Goal: Check status: Check status

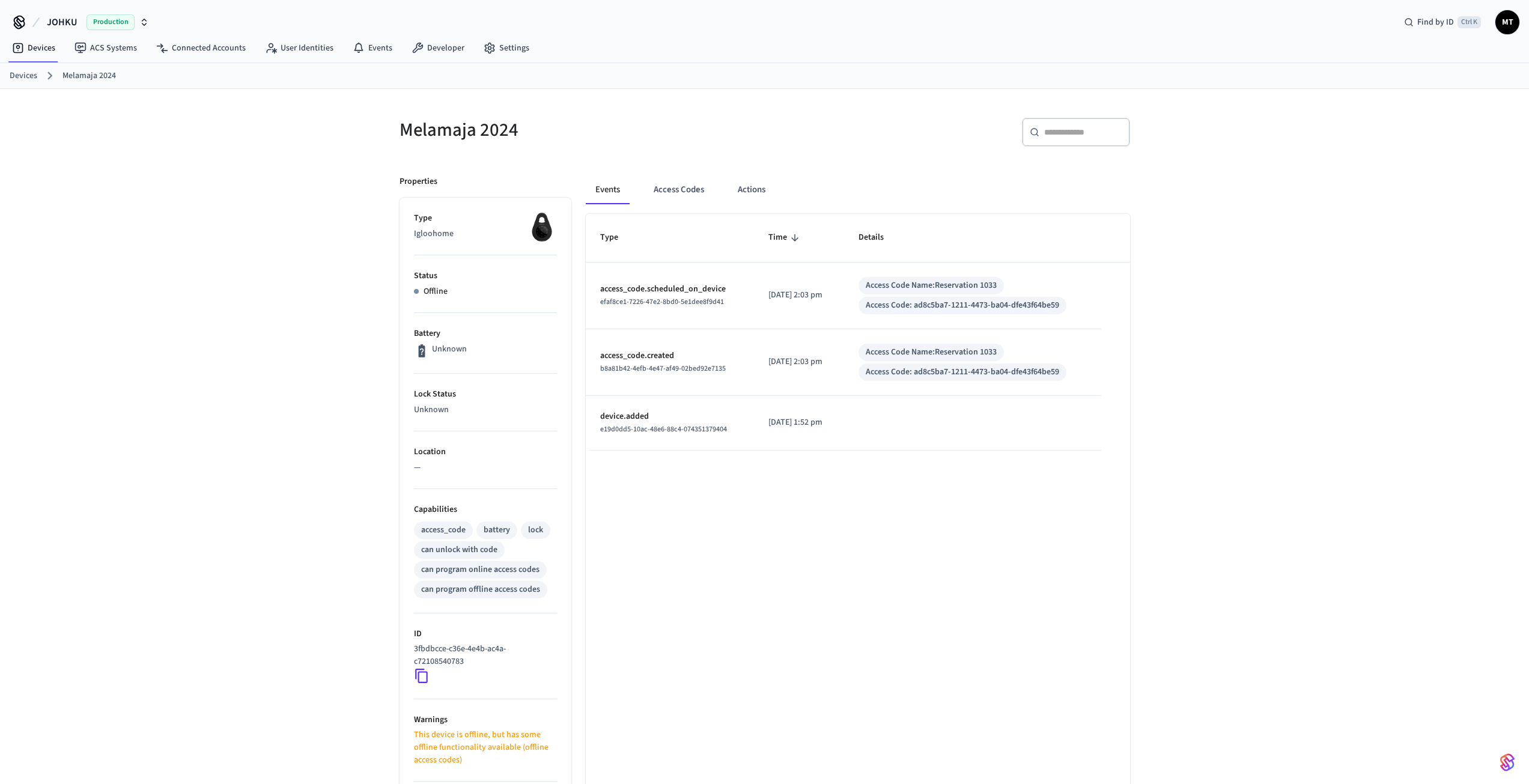
click at [790, 429] on div "Type Time Details access_code.scheduled_on_device efaf8ce1-7226-47e2-8bd0-5e1de…" at bounding box center [858, 577] width 544 height 727
click at [894, 210] on div "Events Access Codes Actions" at bounding box center [858, 195] width 544 height 38
click at [1260, 8] on div "JOHKU Production Find by ID Ctrl K MT" at bounding box center [764, 17] width 1529 height 35
click at [818, 203] on div "Events Access Codes Actions" at bounding box center [858, 190] width 544 height 29
click at [897, 204] on div "Events Access Codes Actions" at bounding box center [858, 190] width 544 height 29
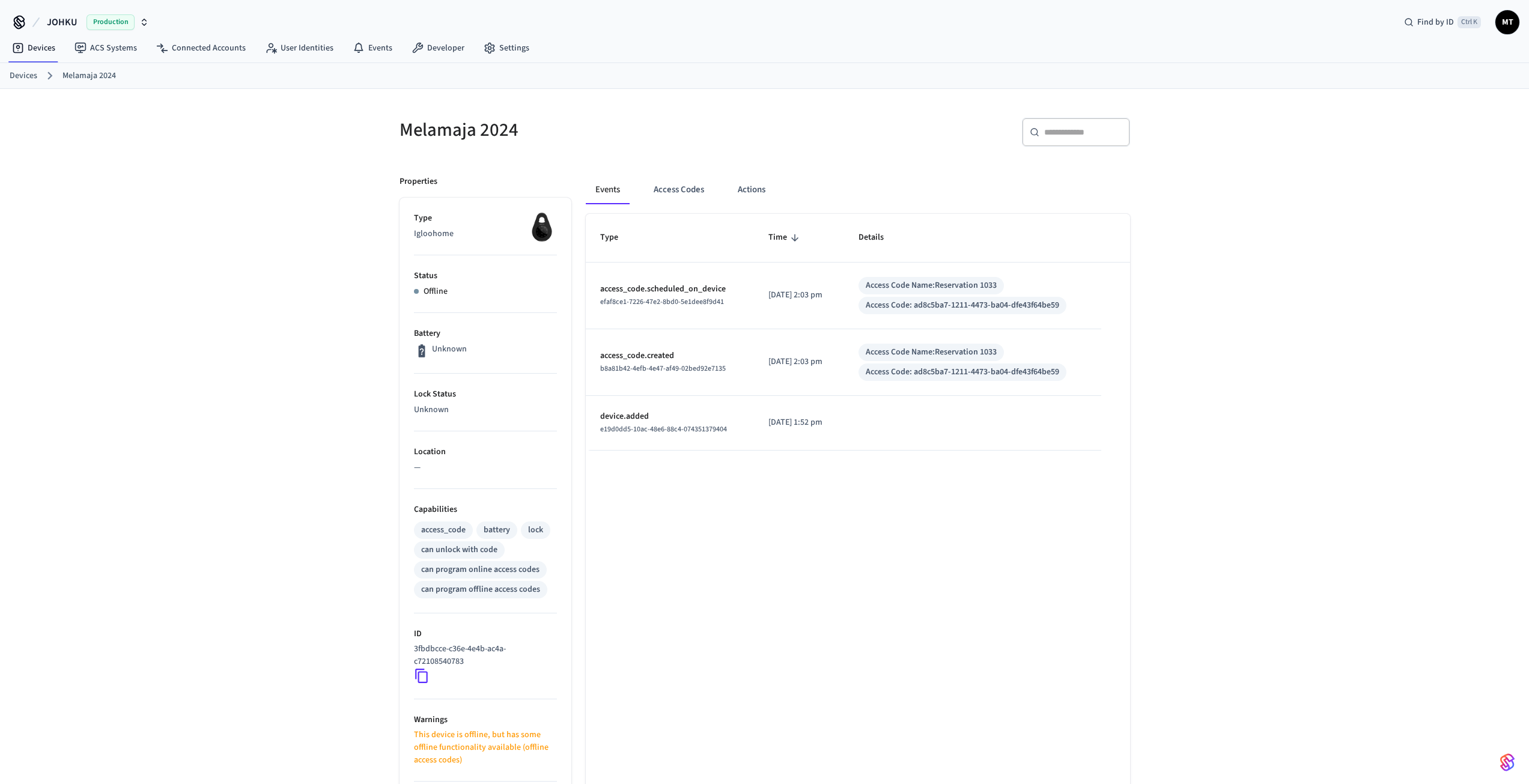
click at [930, 548] on div "Type Time Details access_code.scheduled_on_device efaf8ce1-7226-47e2-8bd0-5e1de…" at bounding box center [858, 577] width 544 height 727
click at [892, 203] on div "Events Access Codes Actions" at bounding box center [858, 190] width 544 height 29
